Goal: Task Accomplishment & Management: Manage account settings

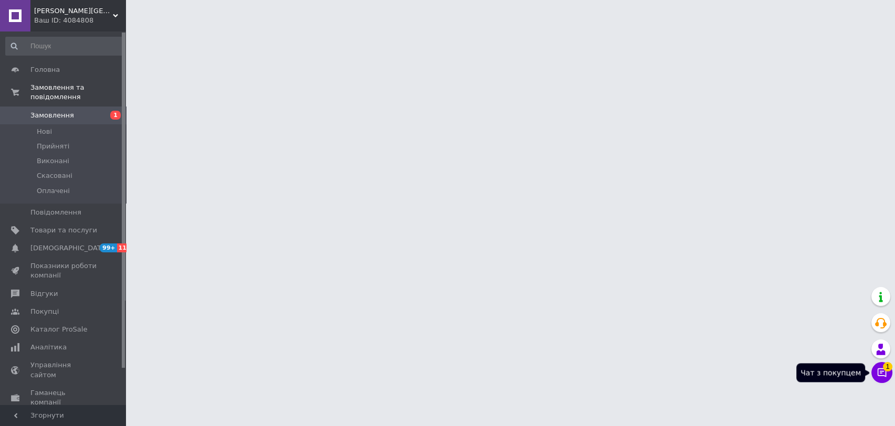
click at [883, 374] on icon at bounding box center [882, 373] width 11 height 11
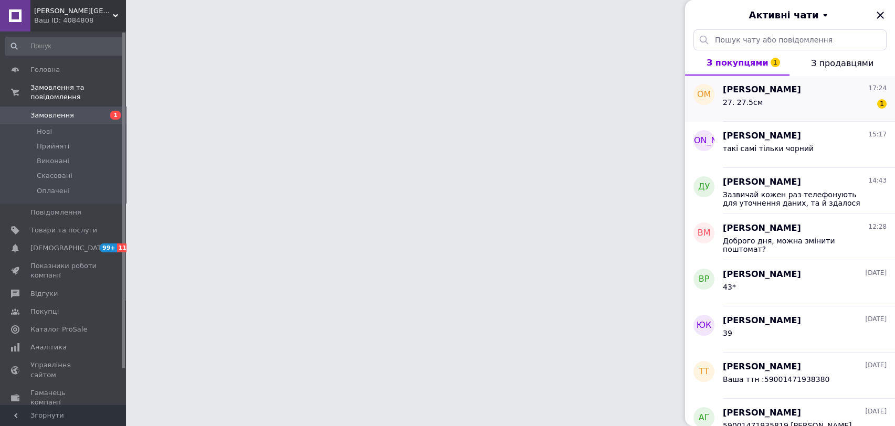
click at [828, 97] on div "27. 27.5см 1" at bounding box center [805, 104] width 164 height 17
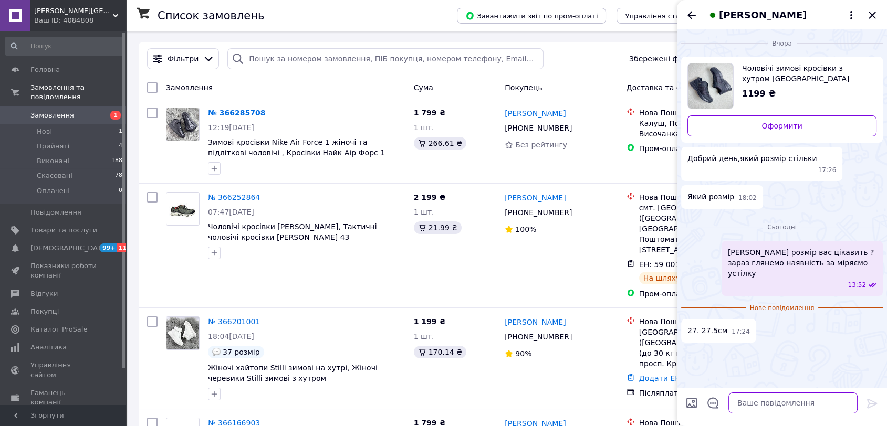
click at [795, 408] on textarea at bounding box center [792, 403] width 129 height 21
click at [846, 18] on icon at bounding box center [851, 15] width 13 height 13
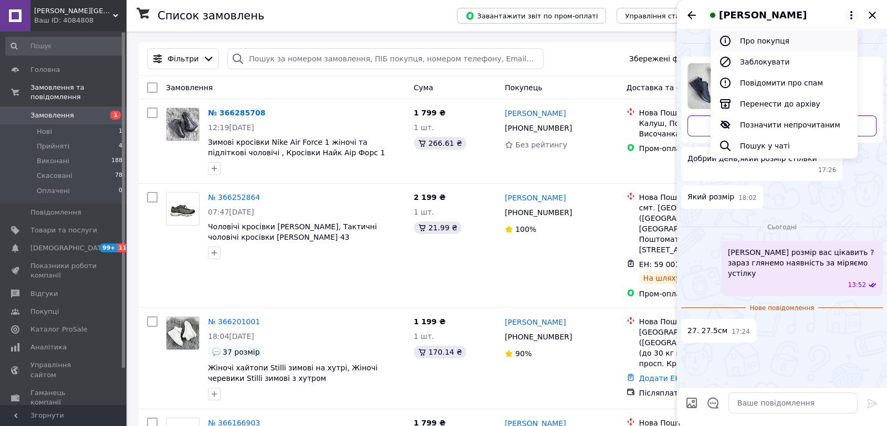
click at [755, 35] on button "Про покупця" at bounding box center [783, 40] width 147 height 21
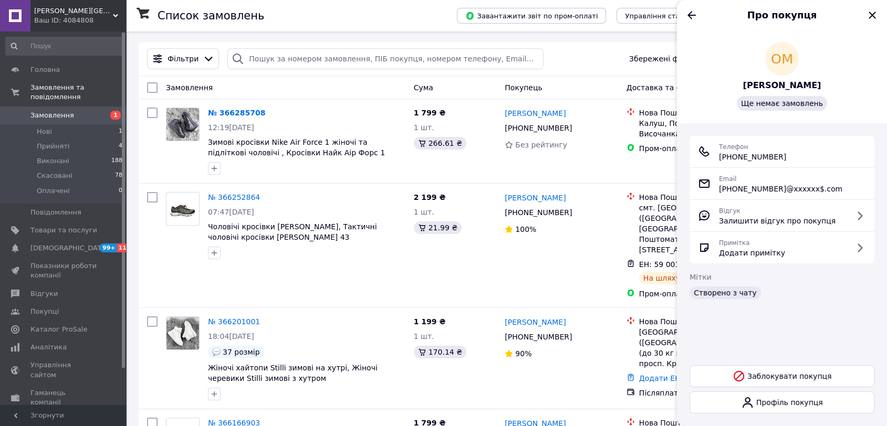
drag, startPoint x: 795, startPoint y: 155, endPoint x: 716, endPoint y: 161, distance: 79.0
click at [716, 161] on div "Телефон +380 (63) 380-12-86" at bounding box center [782, 151] width 168 height 21
copy span "+380 (63) 380-12-86"
click at [696, 17] on icon "Назад" at bounding box center [691, 15] width 13 height 13
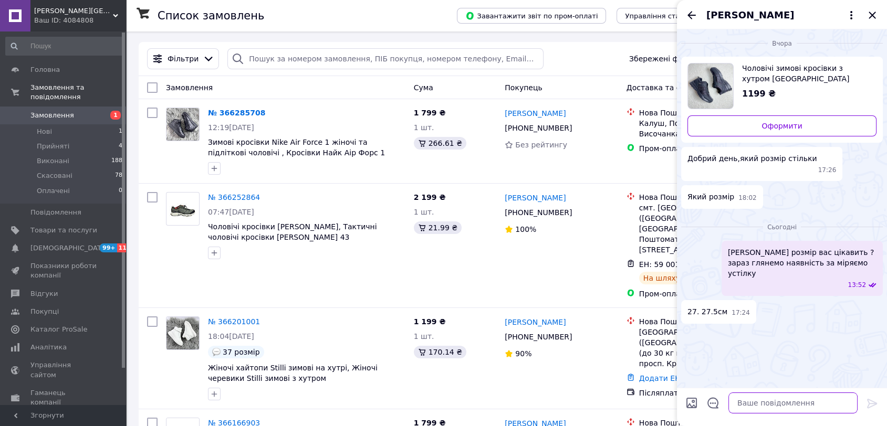
click at [795, 401] on textarea at bounding box center [792, 403] width 129 height 21
type textarea "У"
type textarea "ЦЕ два окремих розміри , ви зазвичай 42 або 43 купуєте ?"
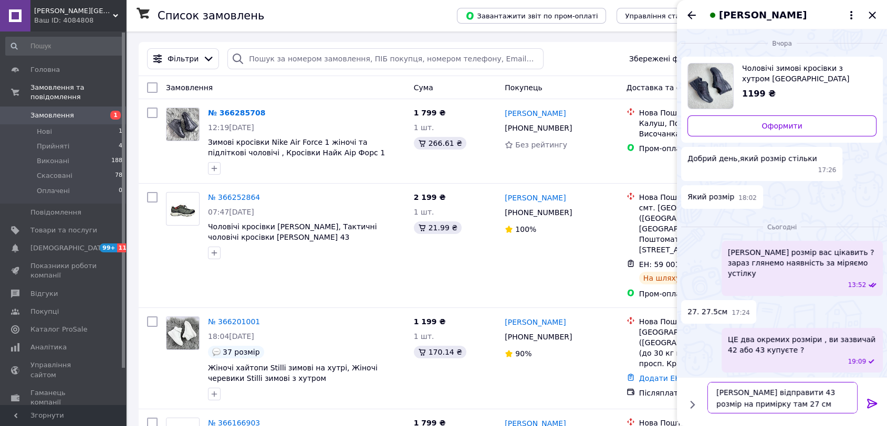
type textarea "Можемо відправити 43 розмір на примірку там 27 см"
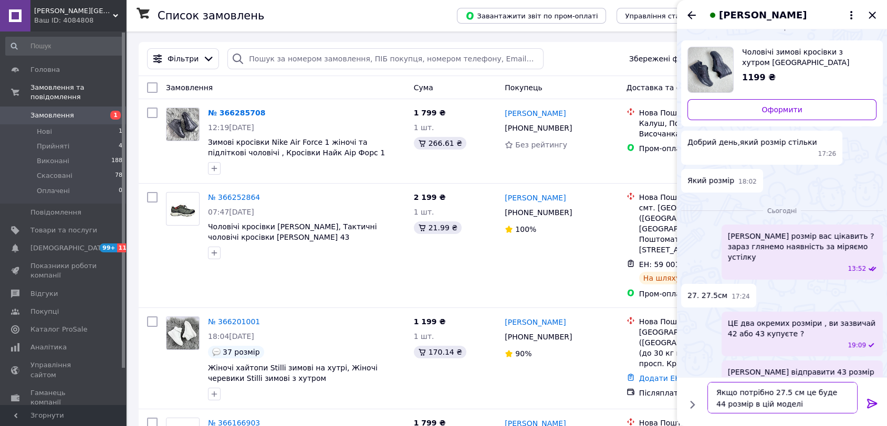
type textarea "Якщо потрібно 27.5 см це буде 44 розмір в цій моделі"
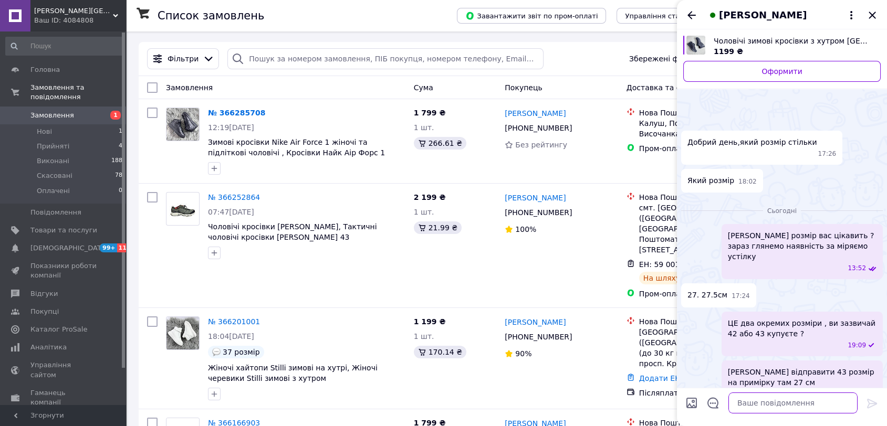
scroll to position [65, 0]
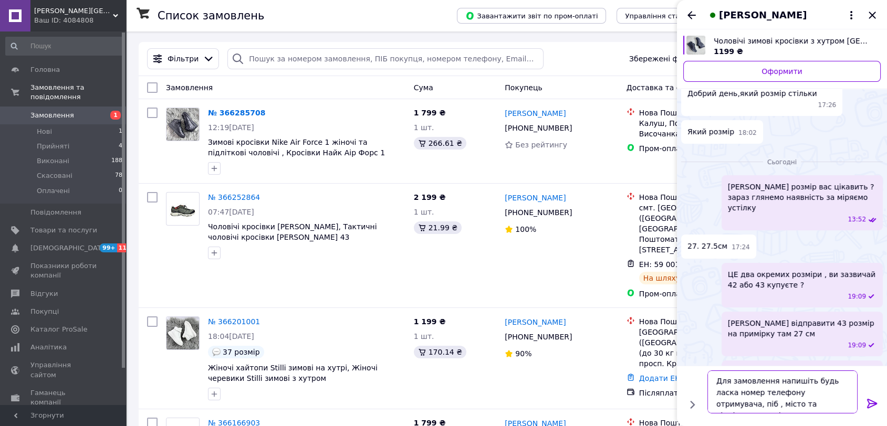
type textarea "Для замовлення напишіть будь ласка номер телефону отримувача, піб , місто та ві…"
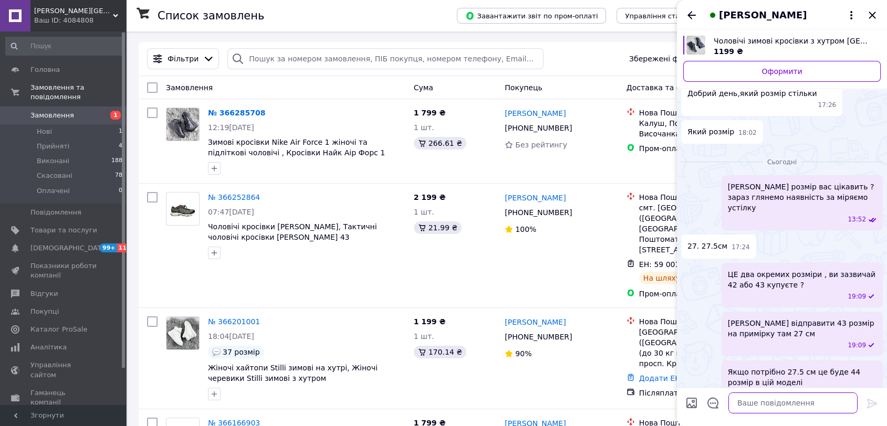
scroll to position [97, 0]
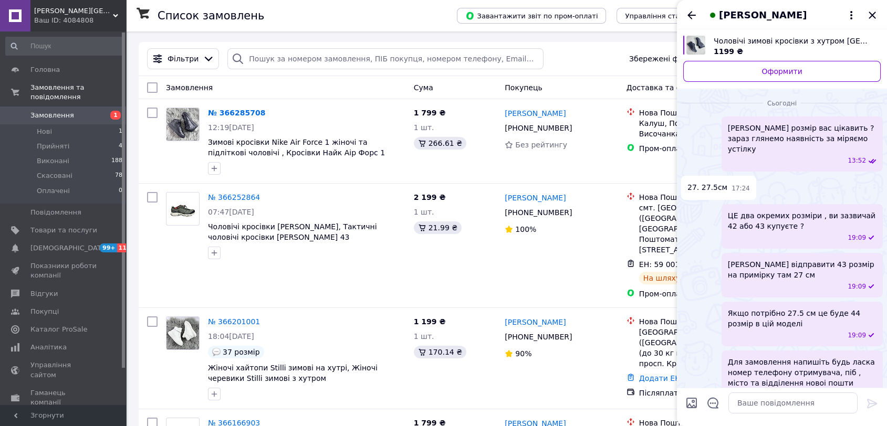
drag, startPoint x: 877, startPoint y: 11, endPoint x: 803, endPoint y: 86, distance: 105.8
click at [877, 11] on icon "Закрити" at bounding box center [872, 15] width 13 height 13
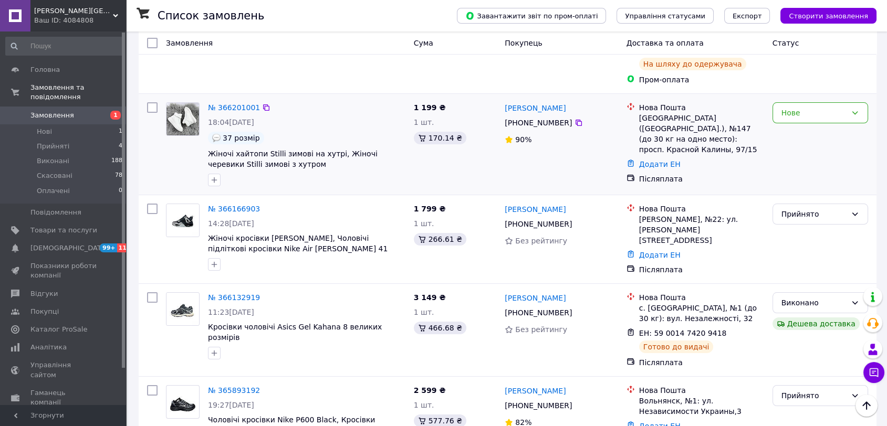
scroll to position [233, 0]
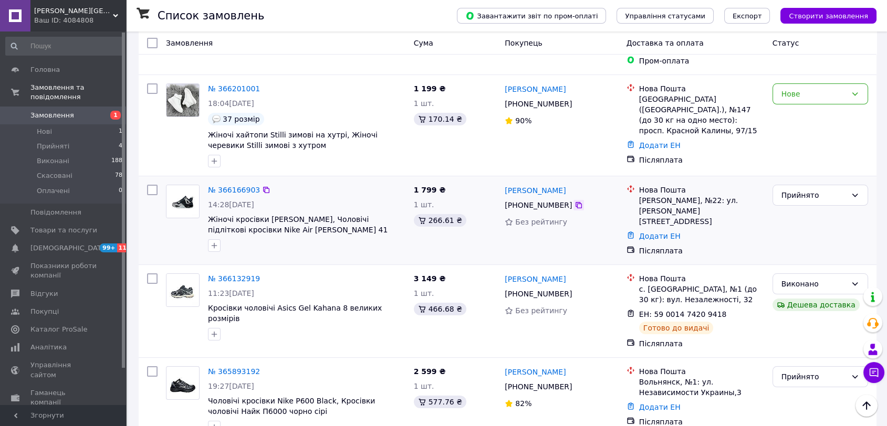
click at [575, 202] on icon at bounding box center [578, 205] width 6 height 6
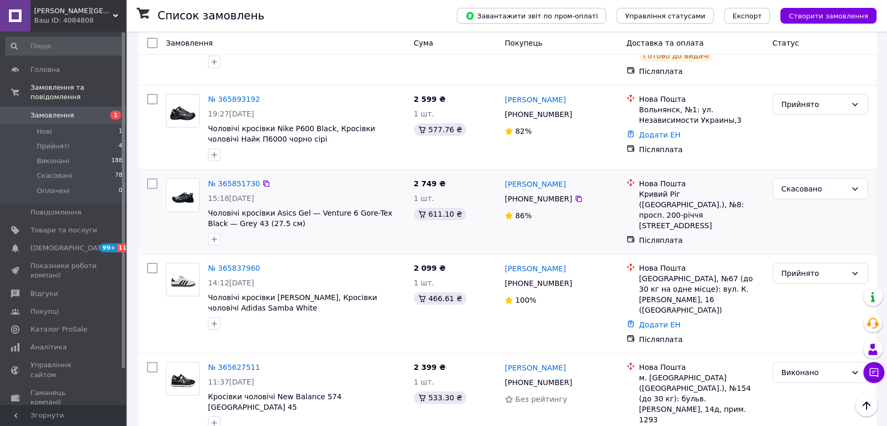
scroll to position [525, 0]
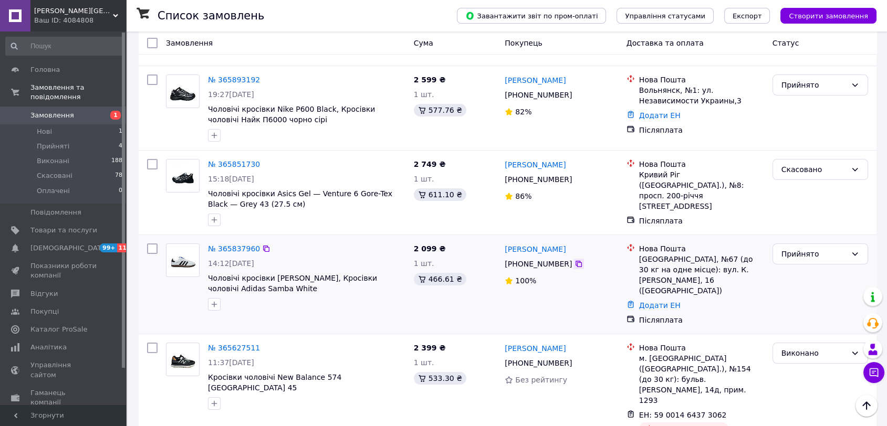
click at [575, 261] on icon at bounding box center [578, 264] width 6 height 6
click at [667, 301] on link "Додати ЕН" at bounding box center [659, 305] width 41 height 8
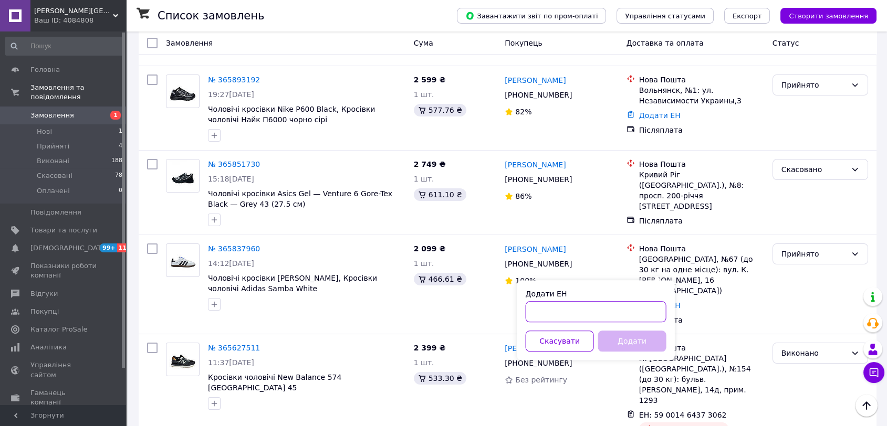
click at [601, 309] on input "Додати ЕН" at bounding box center [596, 311] width 141 height 21
paste input "59001472833255"
type input "59001472833255"
click at [617, 344] on button "Додати" at bounding box center [632, 341] width 68 height 21
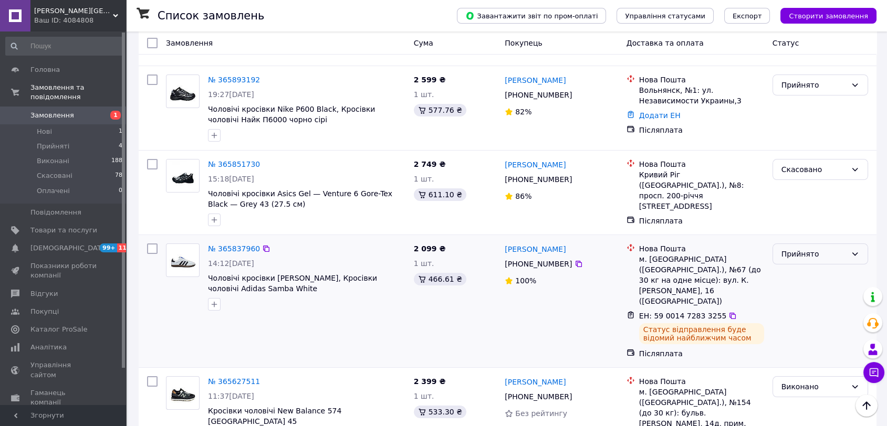
click at [803, 248] on div "Прийнято" at bounding box center [813, 254] width 65 height 12
click at [800, 264] on li "Виконано" at bounding box center [819, 261] width 95 height 19
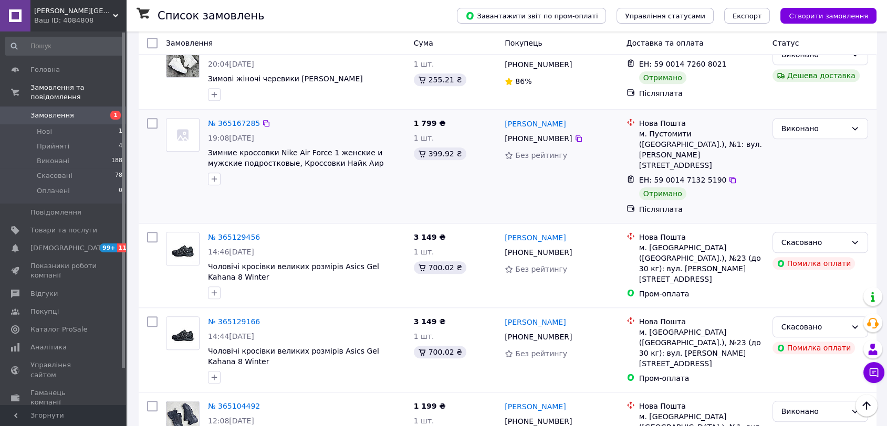
scroll to position [1808, 0]
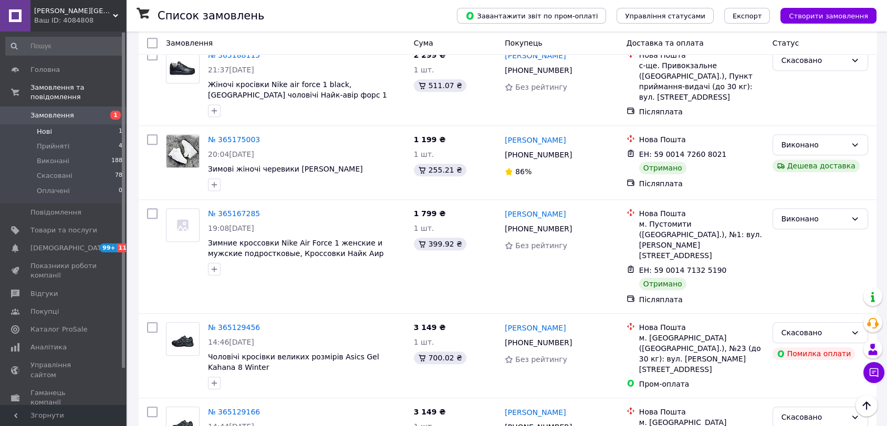
click at [50, 127] on span "Нові" at bounding box center [44, 131] width 15 height 9
